Goal: Task Accomplishment & Management: Use online tool/utility

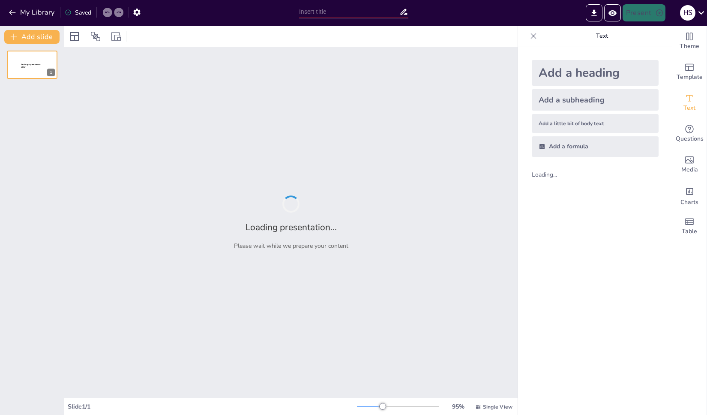
type input "test"
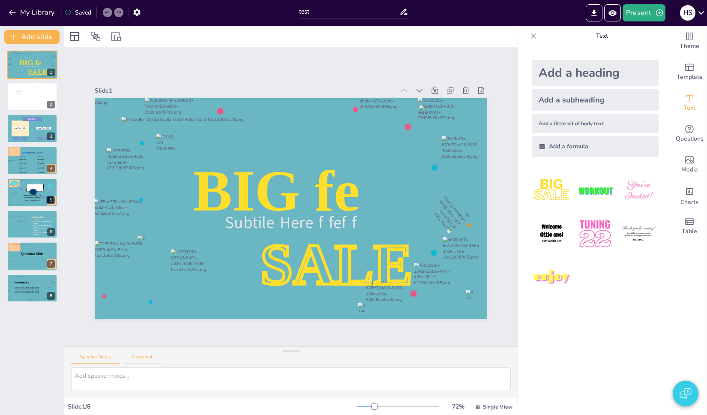
click at [149, 356] on button "Transcript" at bounding box center [142, 358] width 38 height 9
click at [182, 363] on button "TTS Settings" at bounding box center [182, 358] width 37 height 10
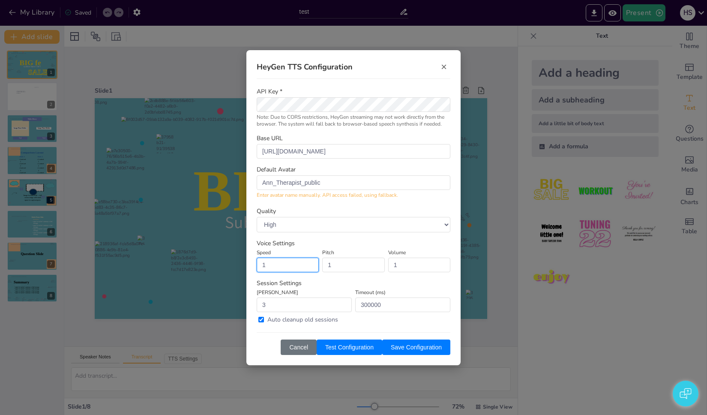
click at [294, 268] on input "1" at bounding box center [288, 264] width 62 height 15
click at [309, 265] on input "0.9" at bounding box center [288, 264] width 62 height 15
type input "0.8"
click at [309, 265] on input "0.8" at bounding box center [288, 264] width 62 height 15
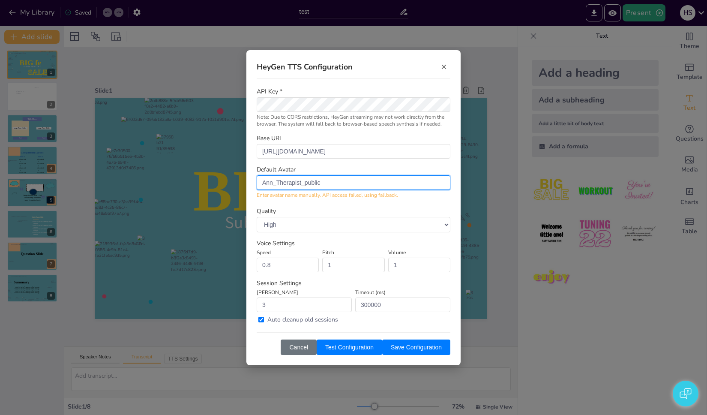
click at [332, 182] on input "Ann_Therapist_public" at bounding box center [354, 182] width 194 height 15
click at [205, 383] on div "HeyGen TTS Configuration × API Key * Note: Due to CORS restrictions, HeyGen str…" at bounding box center [353, 207] width 707 height 415
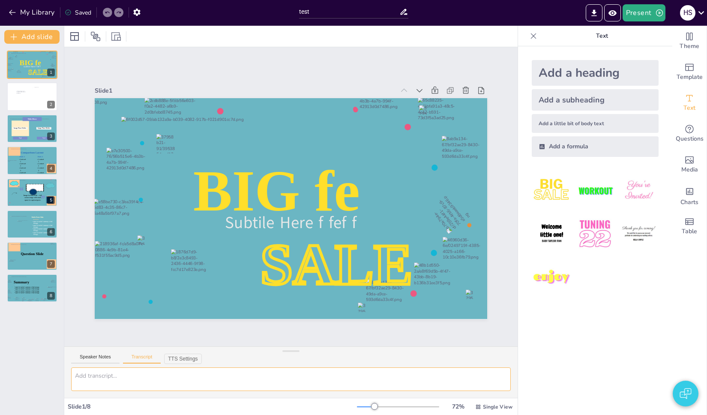
click at [203, 385] on textarea at bounding box center [290, 379] width 439 height 24
click at [609, 12] on icon "Preview Presentation" at bounding box center [612, 13] width 8 height 6
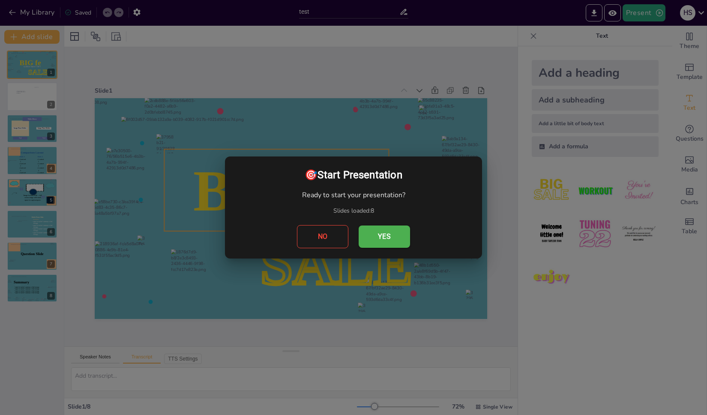
click at [382, 241] on button "Yes" at bounding box center [383, 236] width 51 height 22
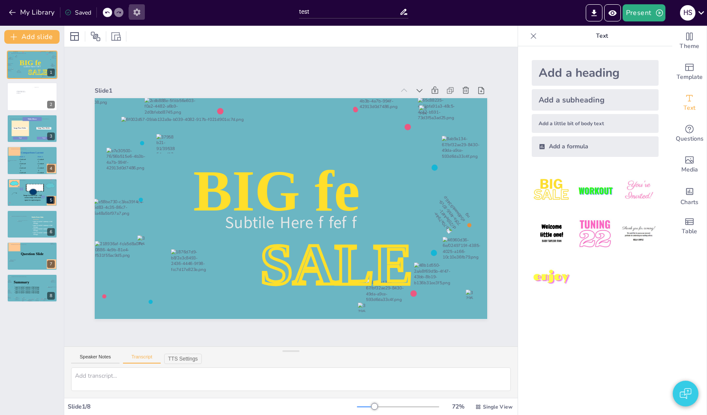
click at [139, 15] on icon "button" at bounding box center [136, 12] width 9 height 9
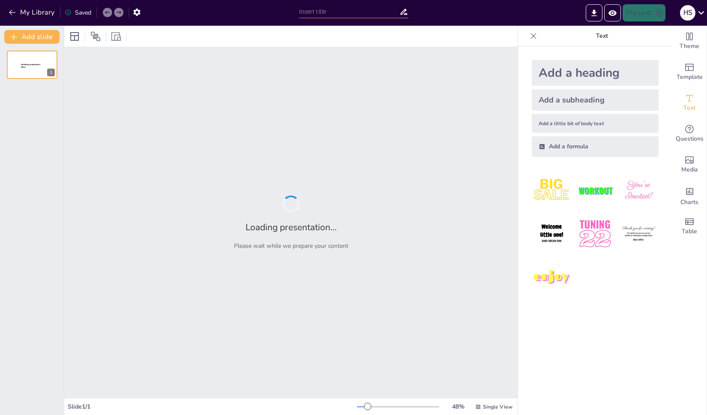
type input "test"
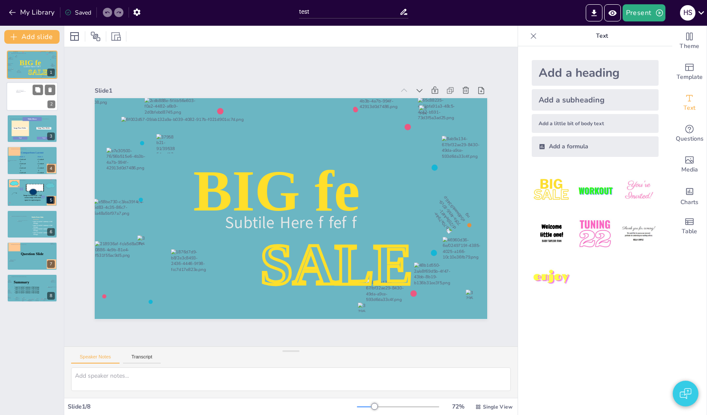
click at [43, 105] on div at bounding box center [31, 96] width 51 height 29
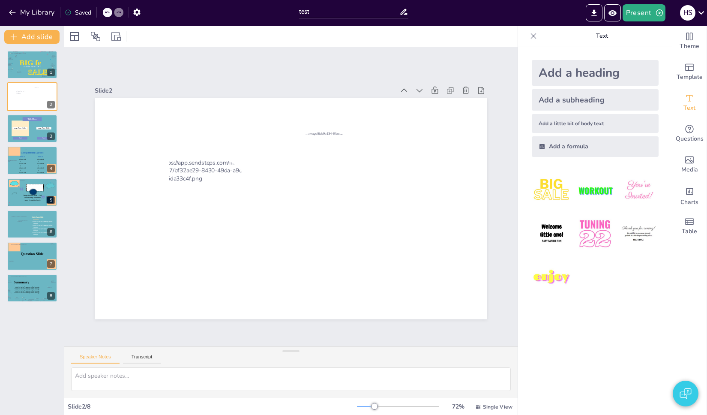
click at [418, 225] on div at bounding box center [291, 208] width 392 height 221
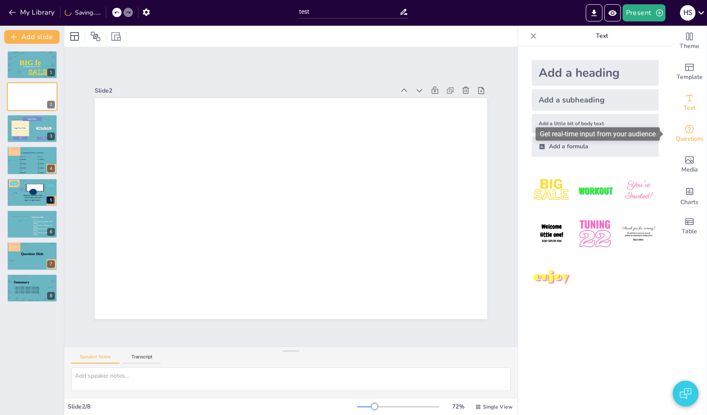
click at [684, 137] on span "Questions" at bounding box center [689, 138] width 28 height 9
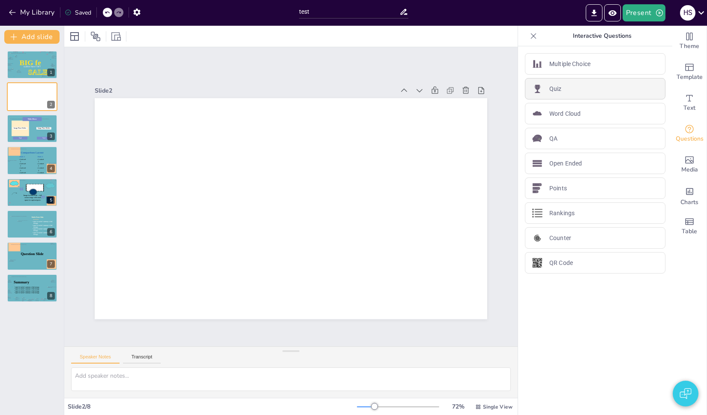
click at [573, 91] on div "Quiz" at bounding box center [595, 88] width 140 height 21
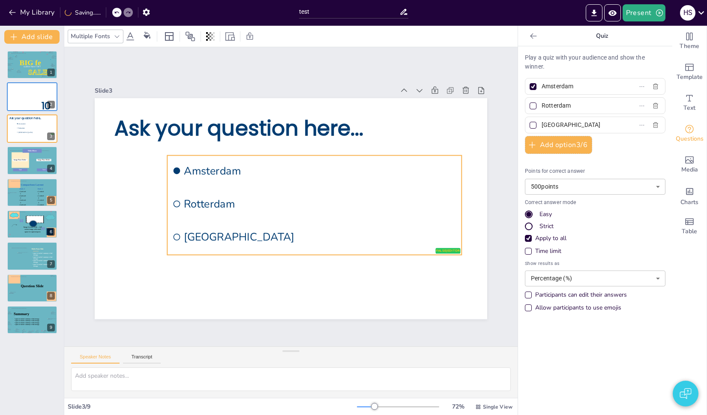
drag, startPoint x: 373, startPoint y: 221, endPoint x: 399, endPoint y: 256, distance: 42.9
click at [342, 230] on ul "Amsterdam Rotterdam The Hague" at bounding box center [314, 204] width 294 height 99
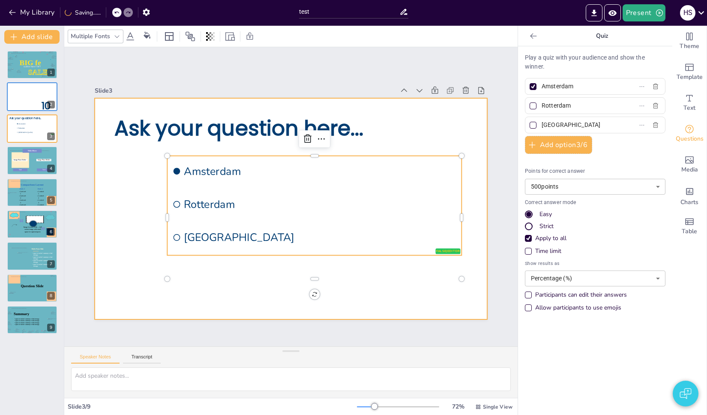
click at [418, 263] on div at bounding box center [291, 208] width 392 height 221
click at [444, 242] on li "The Hague" at bounding box center [314, 237] width 294 height 31
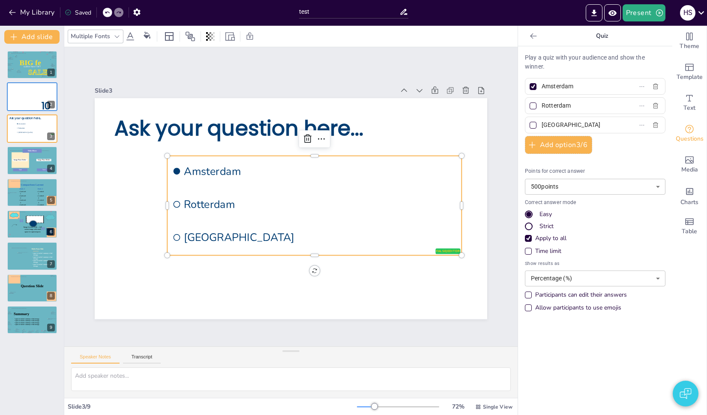
click at [441, 248] on li "The Hague" at bounding box center [314, 237] width 294 height 31
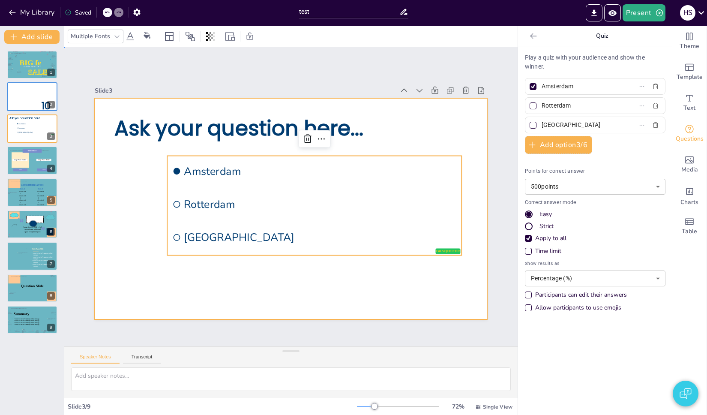
click at [439, 268] on div at bounding box center [291, 208] width 392 height 221
click at [435, 213] on li "Rotterdam" at bounding box center [314, 204] width 294 height 31
click at [405, 286] on div at bounding box center [291, 208] width 392 height 221
click at [403, 233] on span "The Hague" at bounding box center [320, 237] width 273 height 15
click at [419, 281] on div at bounding box center [291, 208] width 392 height 221
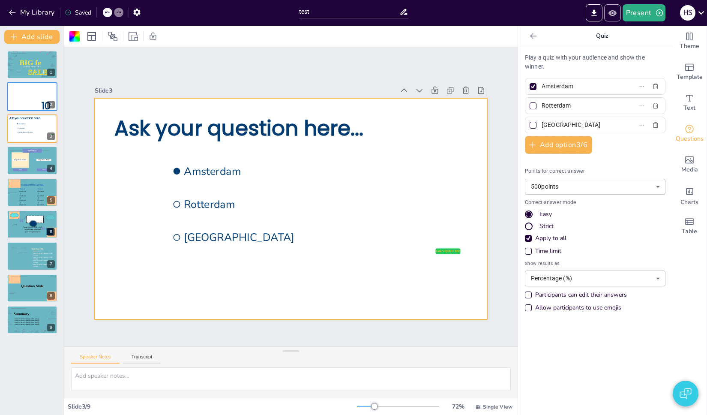
click at [610, 10] on icon "Preview Presentation" at bounding box center [612, 13] width 9 height 9
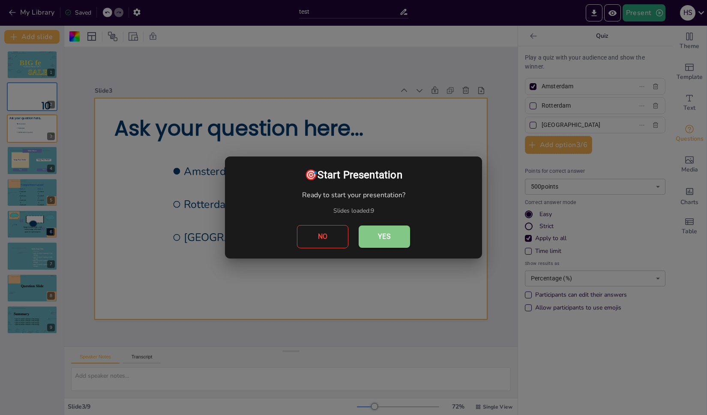
click at [374, 233] on button "Yes" at bounding box center [383, 236] width 51 height 22
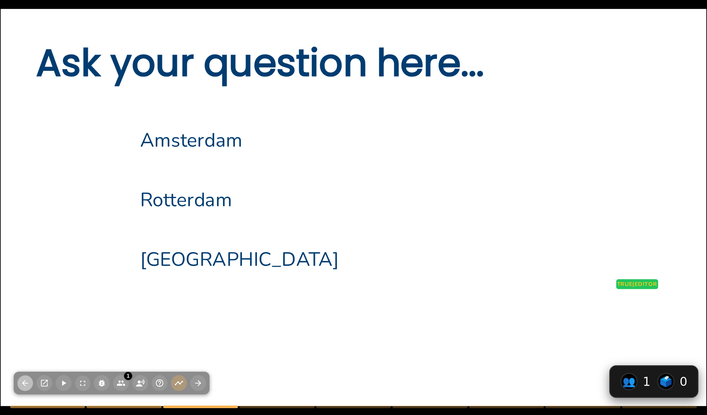
click at [23, 386] on icon "button" at bounding box center [25, 382] width 9 height 9
click at [26, 383] on icon "button" at bounding box center [25, 382] width 9 height 9
click at [70, 314] on div at bounding box center [353, 207] width 705 height 397
click at [65, 379] on icon "button" at bounding box center [63, 382] width 9 height 9
click at [26, 384] on icon "button" at bounding box center [25, 382] width 9 height 9
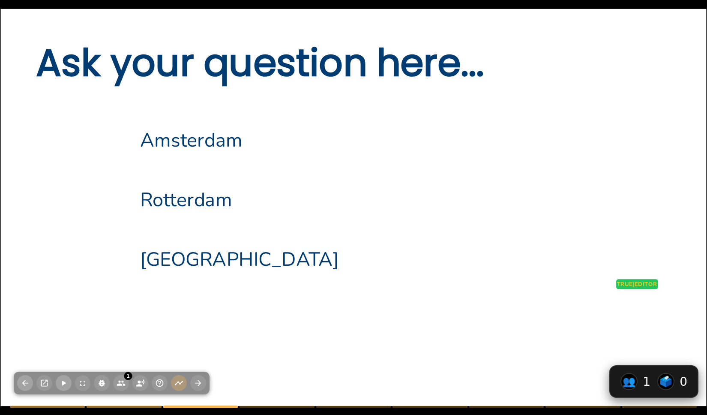
click at [26, 384] on icon "button" at bounding box center [25, 382] width 9 height 9
click at [155, 250] on span "The Hague" at bounding box center [395, 259] width 511 height 26
click at [194, 193] on span "Rotterdam" at bounding box center [395, 200] width 511 height 26
click at [194, 194] on span "Rotterdam" at bounding box center [395, 200] width 511 height 26
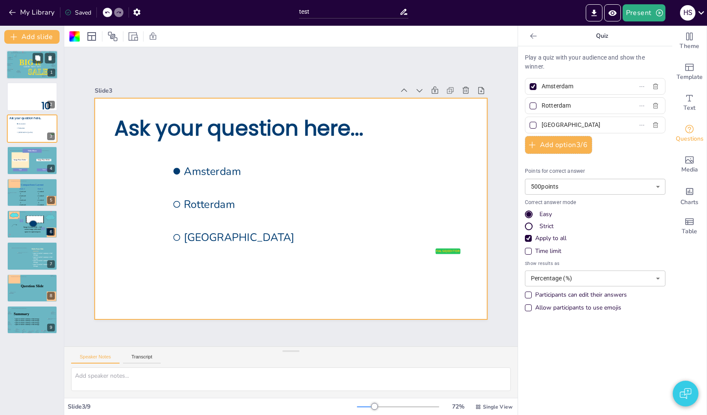
click at [16, 67] on p "BIG fe" at bounding box center [30, 62] width 30 height 11
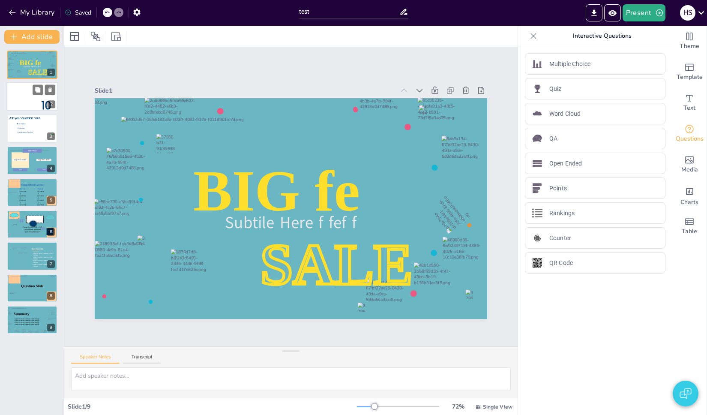
click at [45, 100] on span "10" at bounding box center [47, 106] width 10 height 15
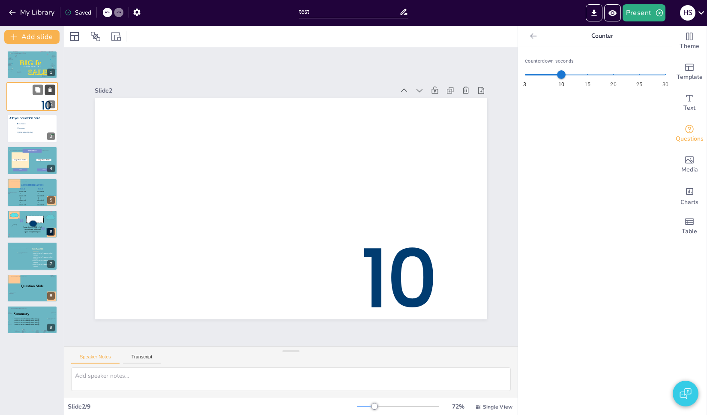
click at [52, 90] on icon at bounding box center [50, 90] width 6 height 6
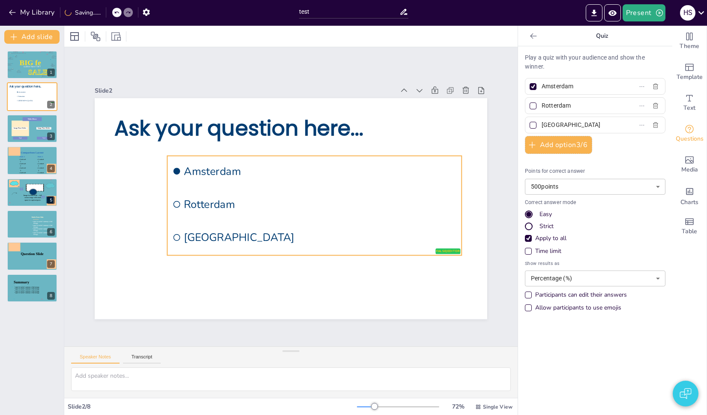
click at [383, 164] on span "Amsterdam" at bounding box center [320, 171] width 273 height 15
click at [19, 73] on div at bounding box center [18, 76] width 5 height 12
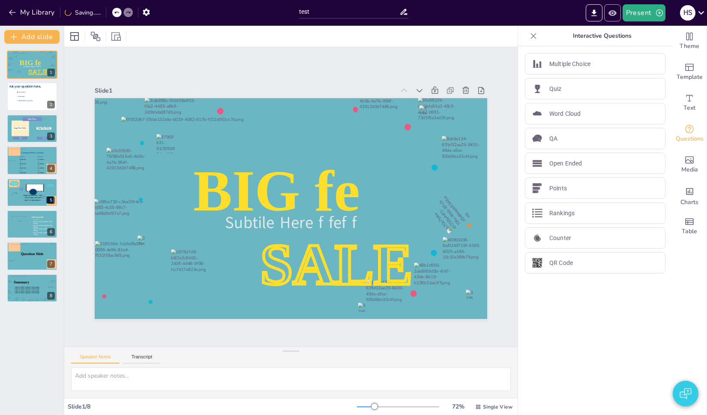
click at [614, 14] on icon "Preview Presentation" at bounding box center [612, 13] width 9 height 9
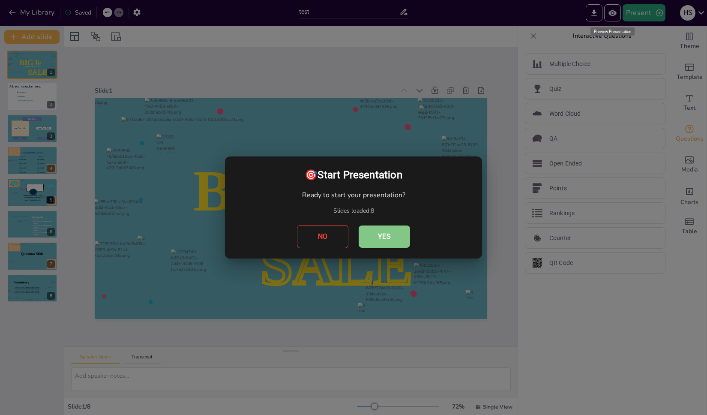
click at [386, 235] on button "Yes" at bounding box center [383, 236] width 51 height 22
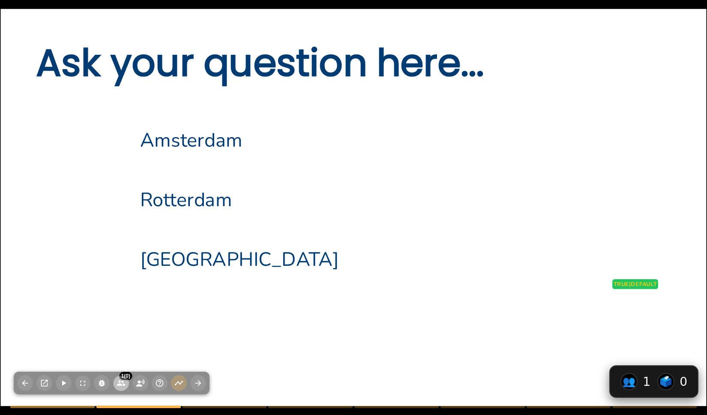
click at [120, 379] on div "1 (0)" at bounding box center [125, 375] width 13 height 9
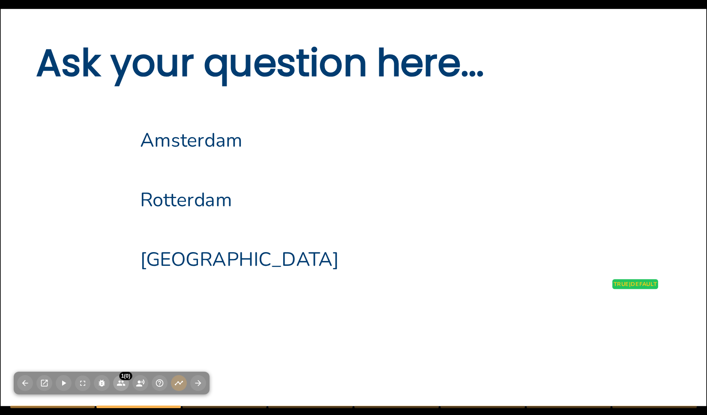
click at [120, 381] on icon "button" at bounding box center [121, 382] width 8 height 5
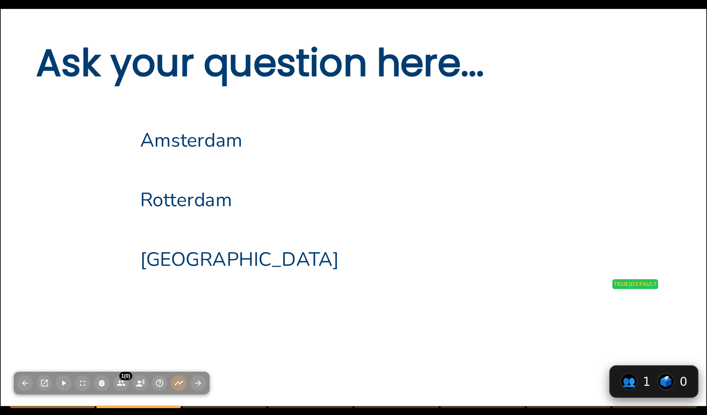
click at [262, 299] on div at bounding box center [353, 207] width 705 height 397
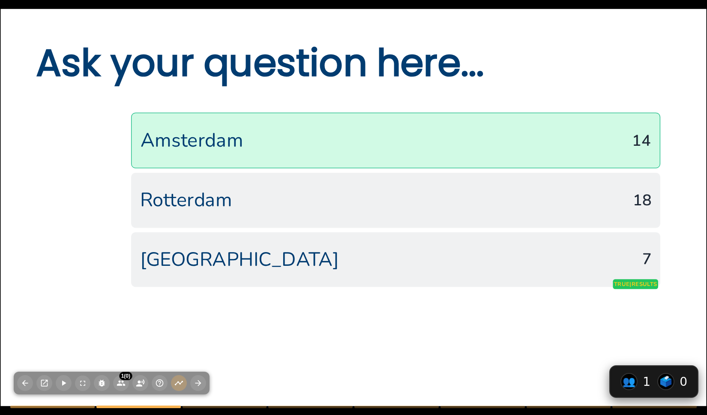
click at [307, 218] on li "Rotterdam 18" at bounding box center [395, 200] width 529 height 55
click at [325, 253] on span "The Hague" at bounding box center [383, 259] width 486 height 26
drag, startPoint x: 347, startPoint y: 77, endPoint x: 422, endPoint y: 69, distance: 75.0
click at [421, 69] on span "Ask your question here..." at bounding box center [260, 62] width 448 height 52
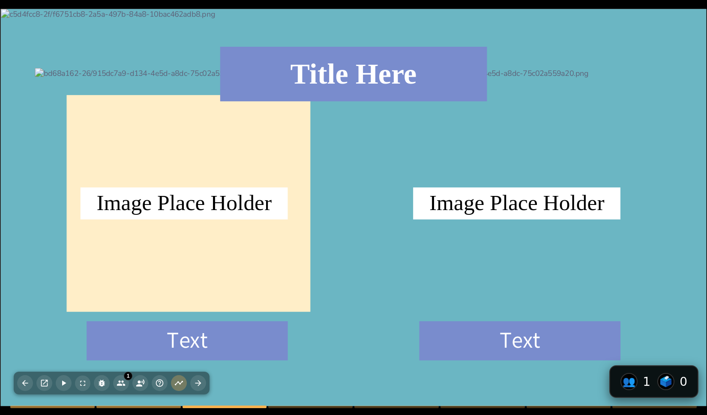
click at [347, 231] on div at bounding box center [353, 207] width 705 height 397
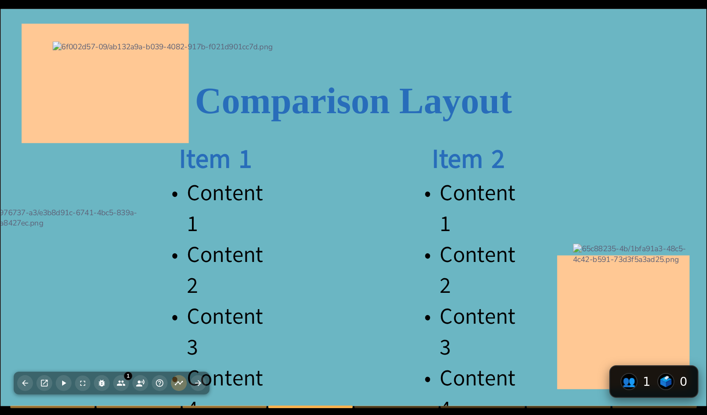
drag, startPoint x: 457, startPoint y: 254, endPoint x: 486, endPoint y: 254, distance: 28.7
click at [486, 254] on icon at bounding box center [468, 233] width 115 height 112
drag, startPoint x: 448, startPoint y: 256, endPoint x: 405, endPoint y: 256, distance: 42.8
click at [405, 9] on div "Item 1 Content 1 Content 2 Content 3 Content 4 Item 2 Content 1 Content 2 Conte…" at bounding box center [353, 9] width 705 height 0
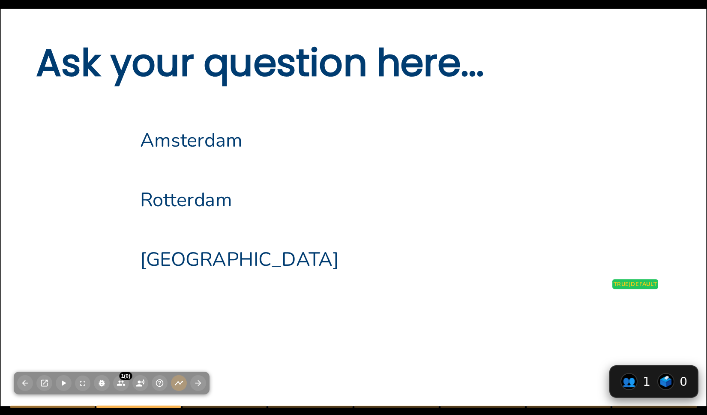
click at [235, 216] on li "Rotterdam" at bounding box center [395, 199] width 529 height 55
click at [294, 79] on span "Ask your question here..." at bounding box center [260, 62] width 448 height 52
click at [261, 145] on span "Amsterdam" at bounding box center [395, 140] width 511 height 26
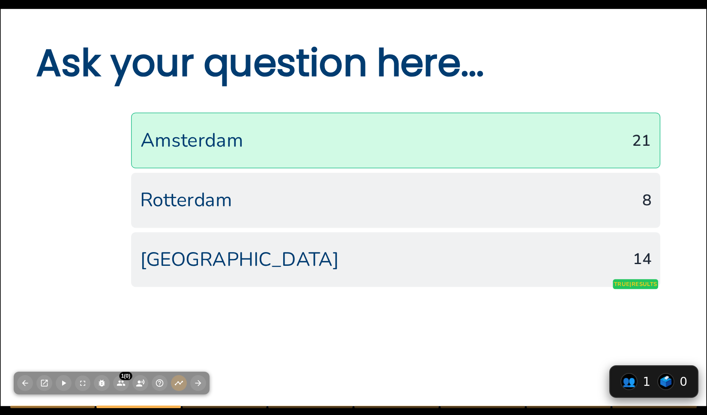
click at [298, 159] on li "Amsterdam 21" at bounding box center [395, 141] width 529 height 56
click at [320, 217] on li "Rotterdam 24" at bounding box center [395, 200] width 529 height 55
click at [320, 269] on span "The Hague" at bounding box center [388, 259] width 496 height 26
click at [57, 171] on div at bounding box center [353, 207] width 705 height 397
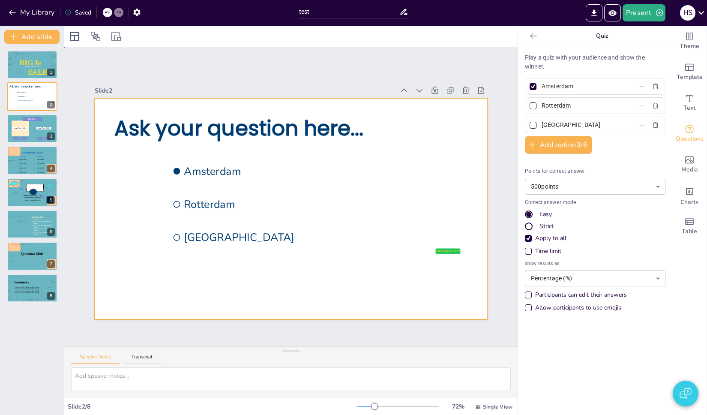
click at [323, 315] on div at bounding box center [291, 208] width 392 height 221
